Goal: Task Accomplishment & Management: Manage account settings

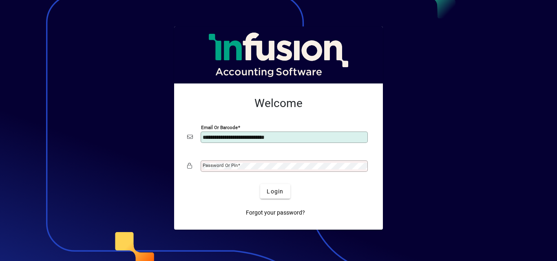
type input "**********"
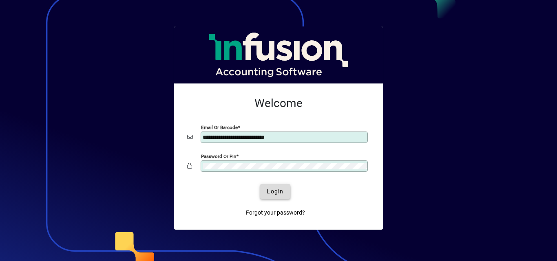
click at [272, 192] on span "Login" at bounding box center [275, 192] width 17 height 9
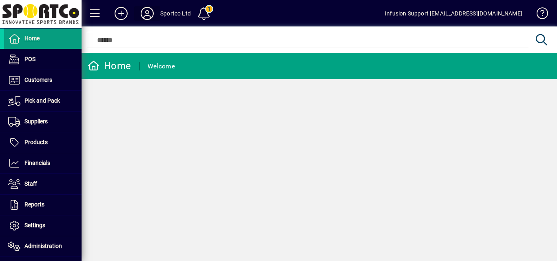
click at [147, 14] on icon at bounding box center [147, 13] width 16 height 13
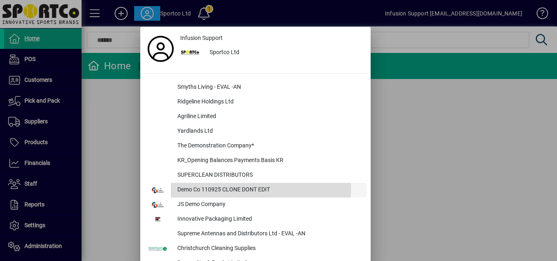
click at [207, 187] on div "Demo Co 110925 CLONE DONT EDIT" at bounding box center [269, 190] width 196 height 15
